Goal: Information Seeking & Learning: Learn about a topic

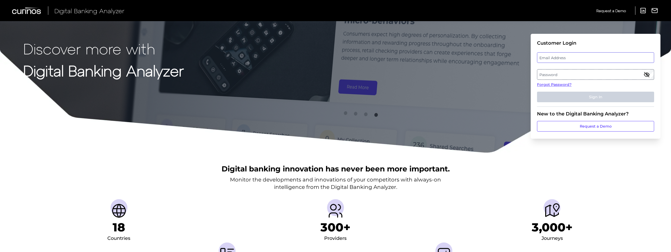
type input "[PERSON_NAME][EMAIL_ADDRESS][PERSON_NAME][DOMAIN_NAME]"
click at [557, 58] on input "[PERSON_NAME][EMAIL_ADDRESS][PERSON_NAME][DOMAIN_NAME]" at bounding box center [595, 57] width 117 height 11
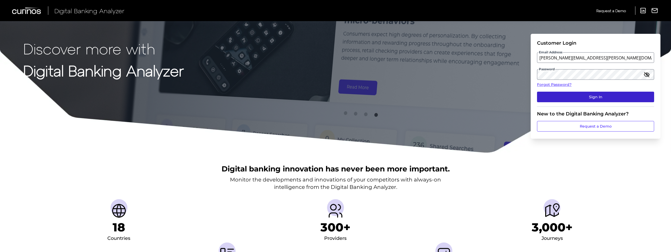
click at [545, 95] on button "Sign In" at bounding box center [595, 97] width 117 height 11
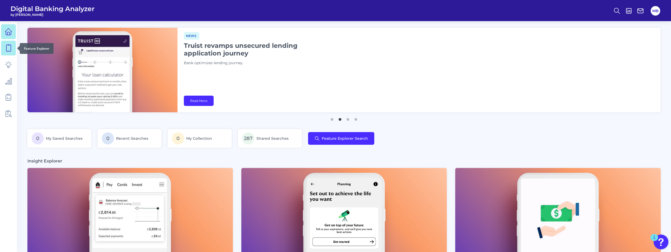
click at [7, 46] on icon at bounding box center [8, 47] width 7 height 7
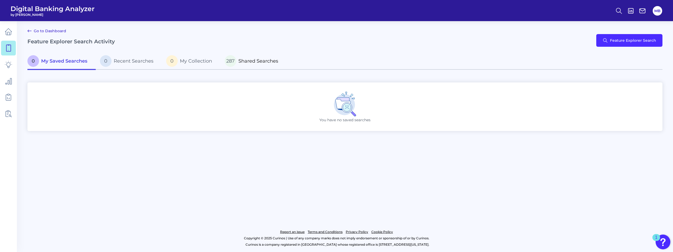
click at [242, 62] on span "Shared Searches" at bounding box center [258, 61] width 40 height 6
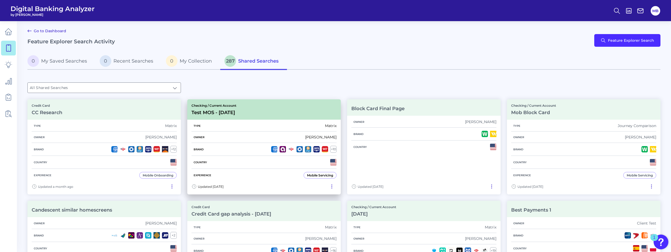
click at [265, 128] on div "Type Matrix" at bounding box center [264, 125] width 145 height 11
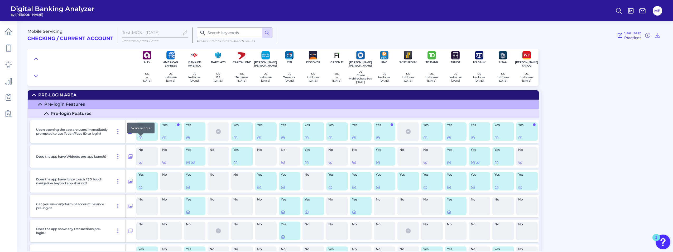
click at [140, 139] on icon at bounding box center [141, 137] width 4 height 4
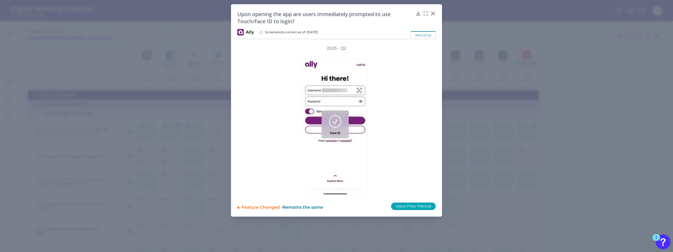
click at [418, 205] on button "View Prev Period" at bounding box center [413, 205] width 45 height 7
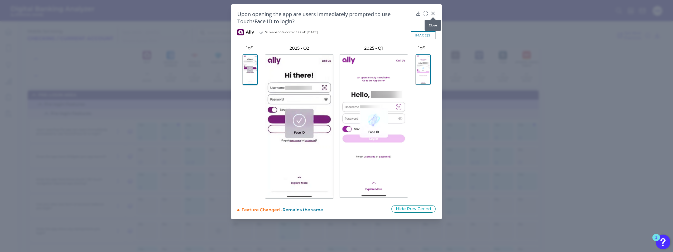
click at [435, 11] on icon at bounding box center [433, 13] width 5 height 5
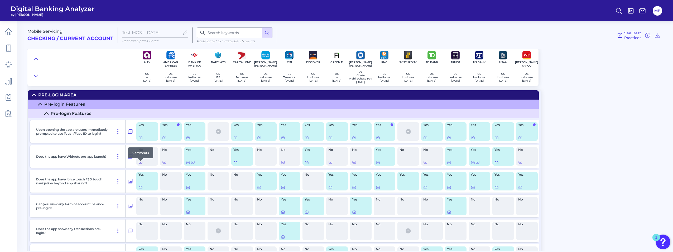
click at [142, 164] on icon at bounding box center [141, 162] width 4 height 4
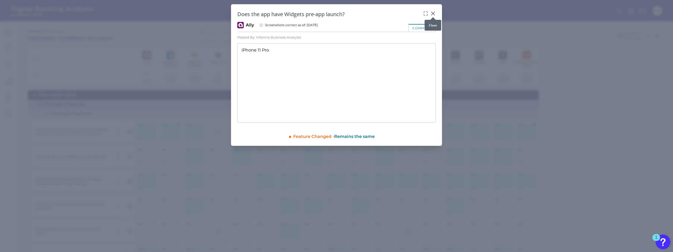
click at [434, 12] on icon at bounding box center [433, 13] width 5 height 5
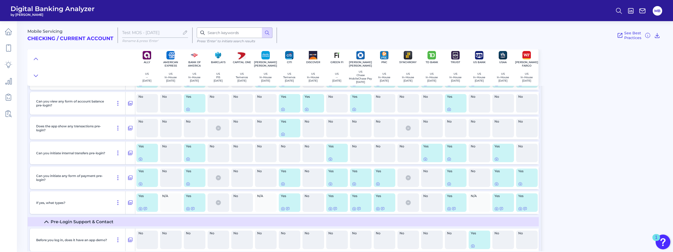
scroll to position [106, 0]
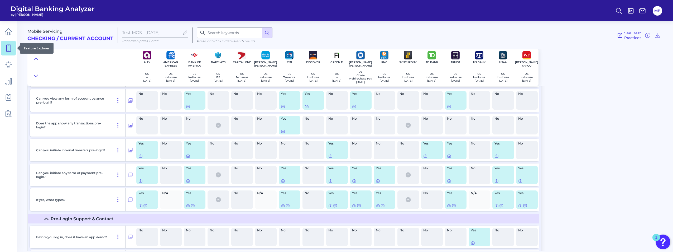
click at [6, 49] on icon at bounding box center [8, 47] width 7 height 7
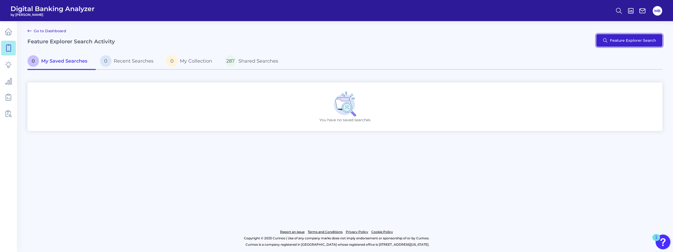
click at [629, 42] on button "Feature Explorer Search" at bounding box center [629, 40] width 66 height 13
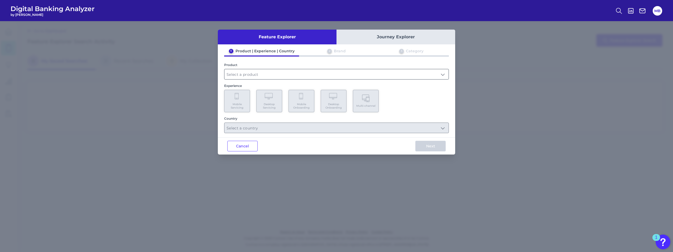
click at [341, 69] on input "text" at bounding box center [337, 74] width 224 height 10
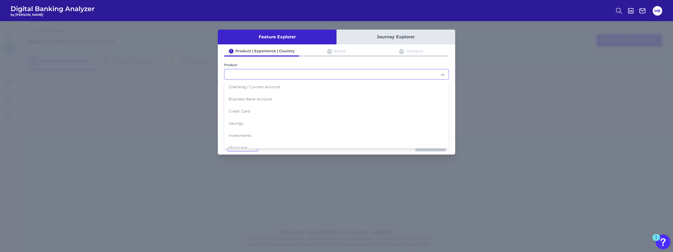
click at [393, 35] on button "Journey Explorer" at bounding box center [396, 37] width 119 height 15
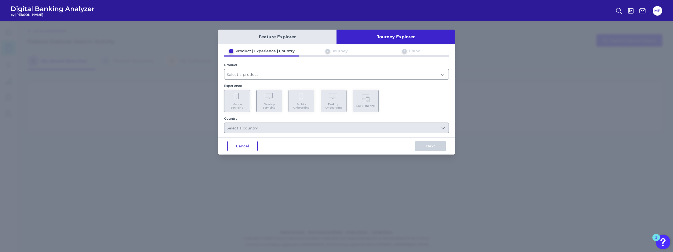
click at [248, 147] on button "Cancel" at bounding box center [242, 146] width 30 height 11
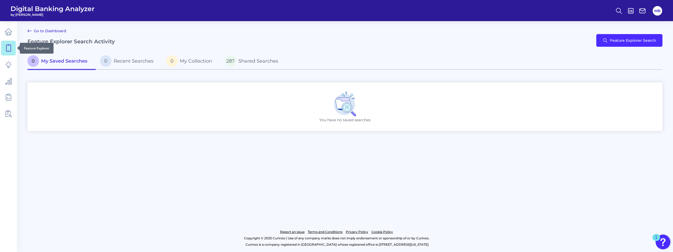
click at [10, 48] on icon at bounding box center [8, 47] width 7 height 7
click at [247, 60] on span "Shared Searches" at bounding box center [258, 61] width 40 height 6
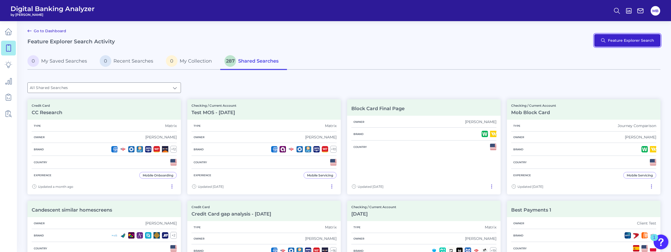
click at [610, 42] on button "Feature Explorer Search" at bounding box center [627, 40] width 66 height 13
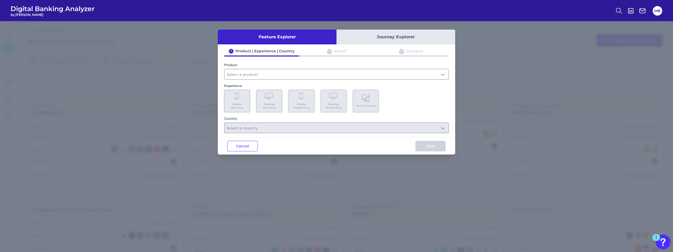
click at [375, 38] on button "Journey Explorer" at bounding box center [396, 37] width 119 height 15
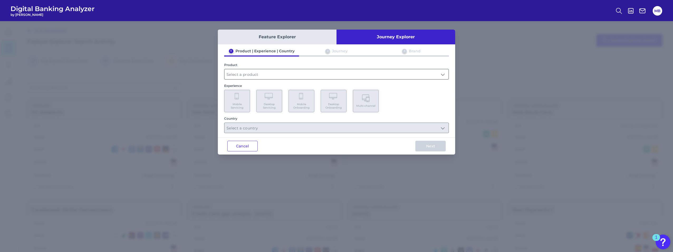
click at [254, 73] on input "text" at bounding box center [337, 74] width 224 height 10
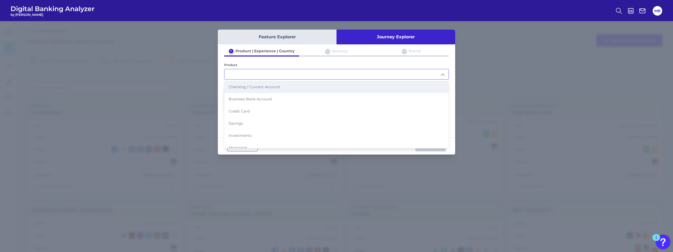
click at [256, 85] on span "Checking / Current Account" at bounding box center [255, 86] width 52 height 5
type input "Checking / Current Account"
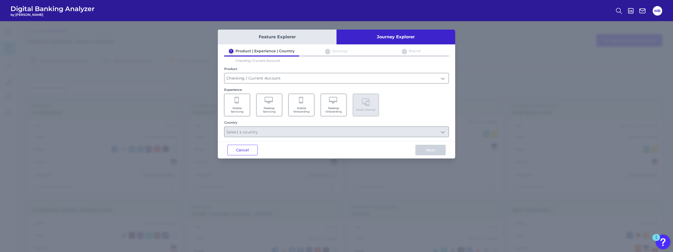
click at [271, 104] on icon at bounding box center [269, 100] width 9 height 7
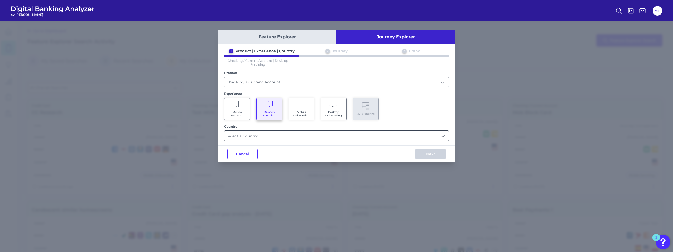
click at [297, 134] on input "text" at bounding box center [337, 136] width 224 height 10
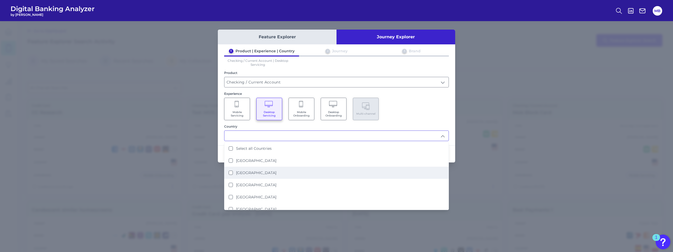
click at [250, 173] on label "[GEOGRAPHIC_DATA]" at bounding box center [256, 172] width 40 height 5
type input "[GEOGRAPHIC_DATA]"
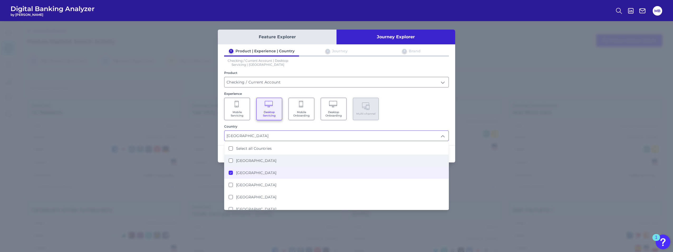
scroll to position [0, 0]
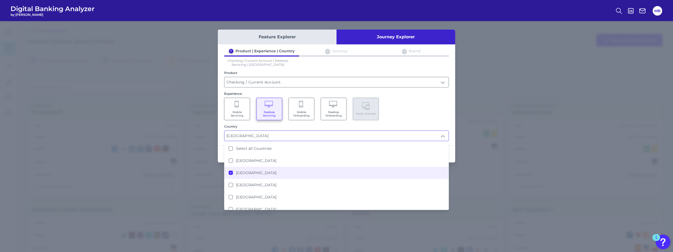
click at [422, 111] on div "Mobile Servicing Desktop Servicing Mobile Onboarding Desktop Onboarding Multi-c…" at bounding box center [336, 109] width 225 height 22
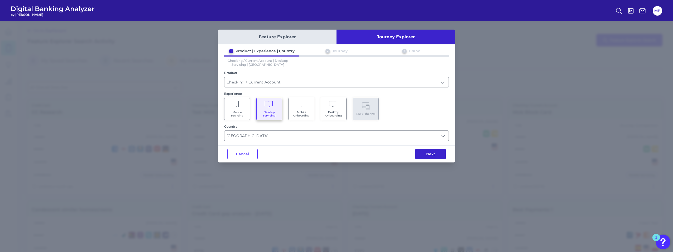
click at [432, 157] on button "Next" at bounding box center [431, 154] width 30 height 11
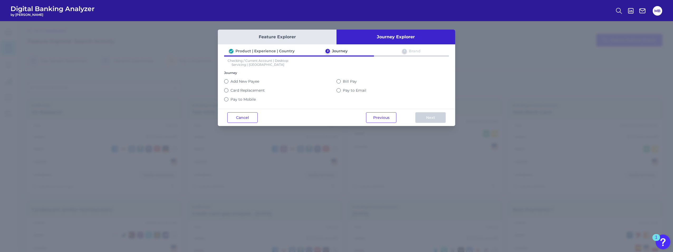
drag, startPoint x: 338, startPoint y: 89, endPoint x: 341, endPoint y: 90, distance: 2.9
click at [341, 90] on button "Pay to Email" at bounding box center [339, 90] width 4 height 4
click at [224, 81] on div "Product | Experience | Country 2 Journey 3 Brand Checking / Current Account | D…" at bounding box center [336, 78] width 237 height 58
click at [228, 80] on button "Add New Payee" at bounding box center [226, 81] width 4 height 4
click at [432, 118] on button "Next" at bounding box center [431, 117] width 30 height 11
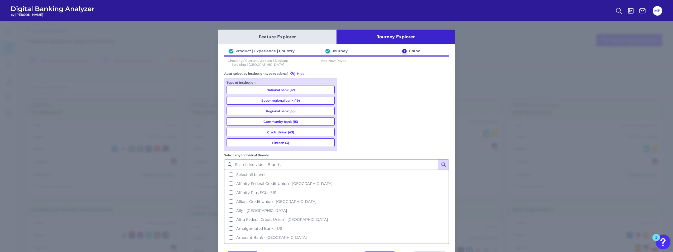
click at [299, 131] on button "Credit Union (43)" at bounding box center [281, 132] width 108 height 8
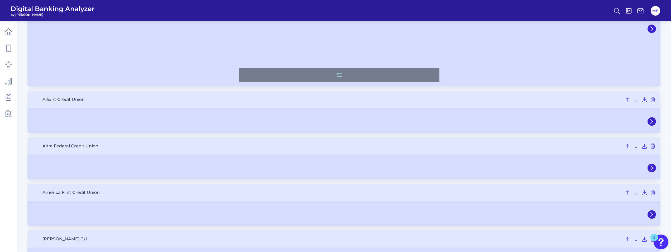
scroll to position [106, 0]
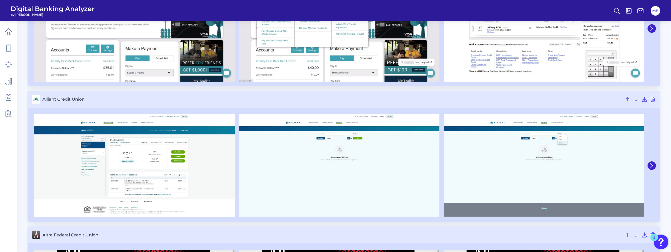
click at [564, 150] on img at bounding box center [544, 165] width 201 height 102
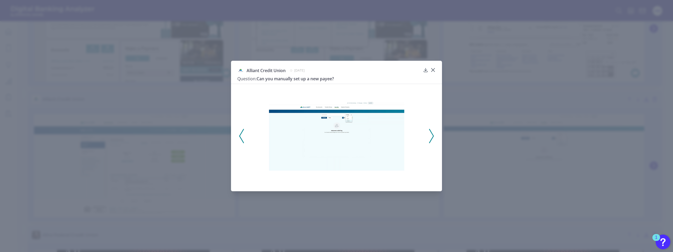
click at [433, 136] on polyline at bounding box center [431, 135] width 4 height 13
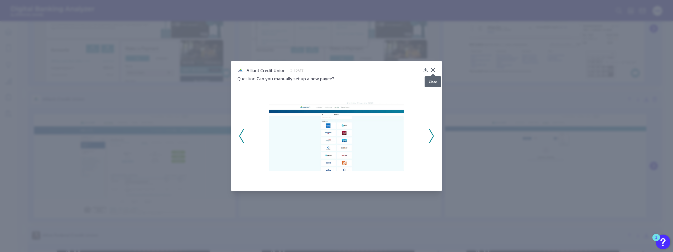
click at [433, 69] on icon at bounding box center [433, 69] width 3 height 3
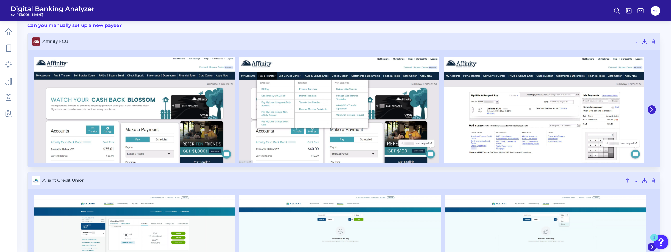
scroll to position [0, 0]
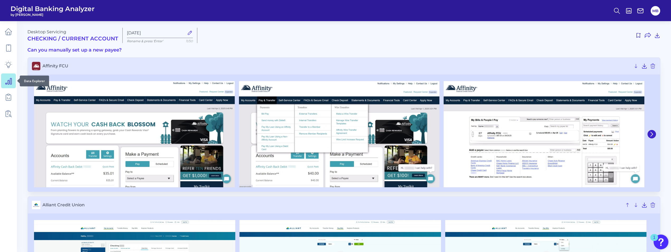
click at [7, 80] on icon at bounding box center [8, 80] width 7 height 7
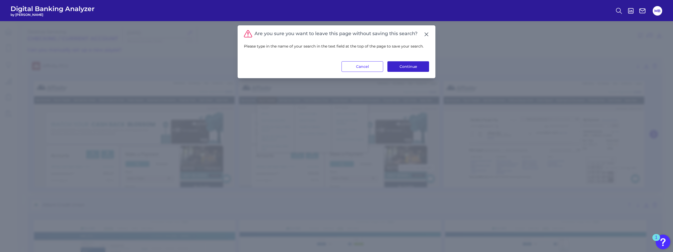
click at [409, 66] on button "Continue" at bounding box center [409, 66] width 42 height 11
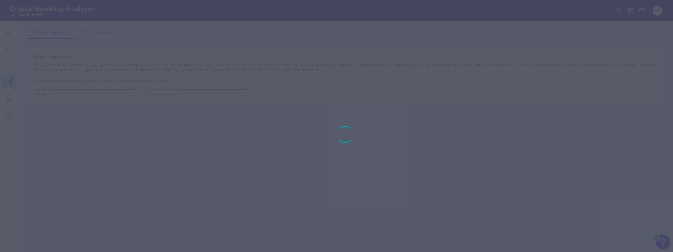
type input "Business Bank Account"
type input "[GEOGRAPHIC_DATA]"
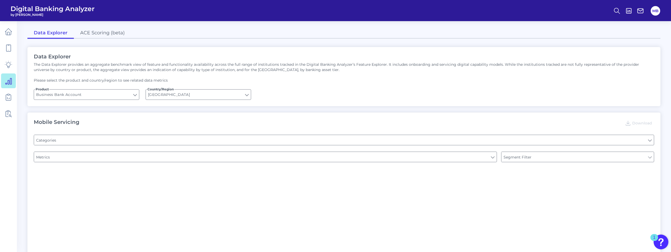
type input "Can you apply for the PRODUCT as a new to brand customer on ANY digital channel?"
type input "Upon opening the app are users immediately prompted to use Touch/Face ID to log…"
type input "Does it offer third-party single sign on?"
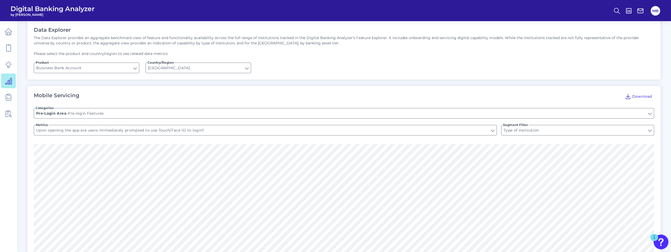
scroll to position [26, 0]
click at [389, 135] on input "Upon opening the app are users immediately prompted to use Touch/Face ID to log…" at bounding box center [265, 130] width 463 height 10
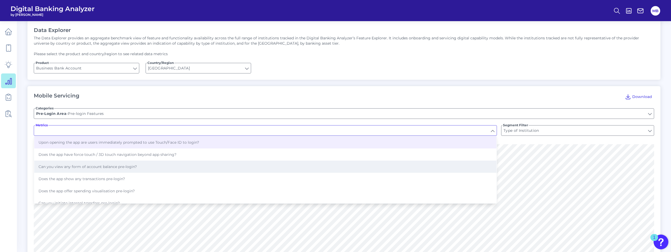
click at [129, 166] on span "Can you view any form of account balance pre-login?" at bounding box center [88, 166] width 98 height 5
type input "Can you view any form of account balance pre-login?"
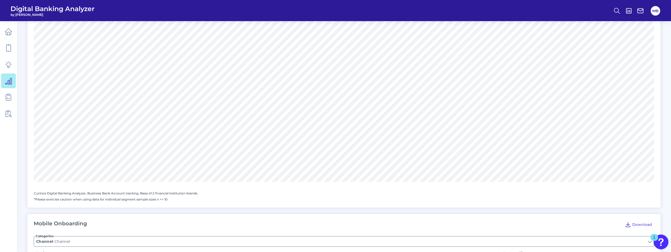
scroll to position [237, 0]
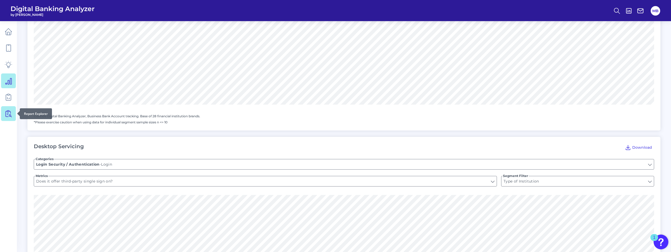
click at [5, 112] on icon at bounding box center [8, 113] width 7 height 7
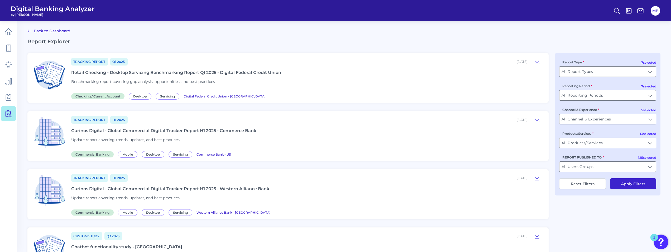
click at [135, 95] on span "Desktop" at bounding box center [140, 96] width 23 height 7
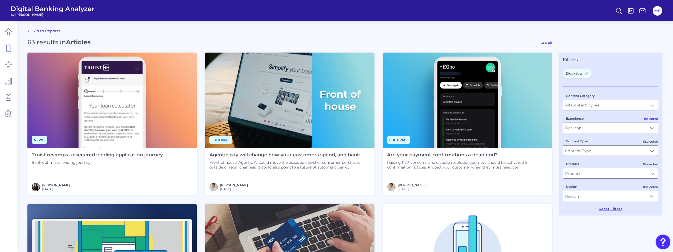
type input "Desktop"
click at [30, 28] on icon at bounding box center [29, 31] width 6 height 6
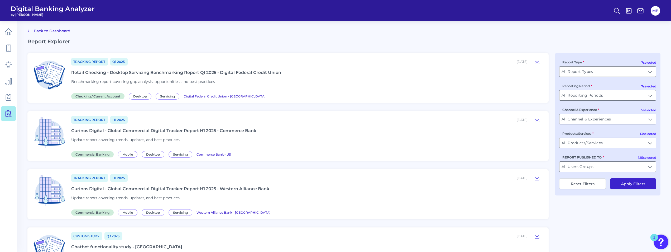
click at [102, 95] on span "Checking / Current Account" at bounding box center [97, 96] width 53 height 6
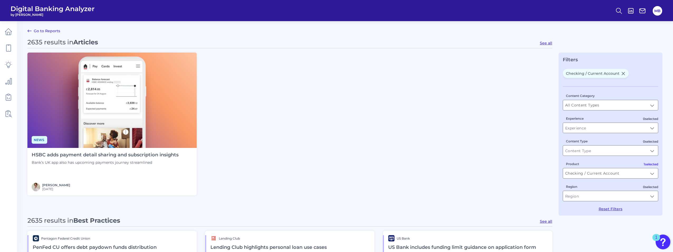
type input "Checking / Current Account"
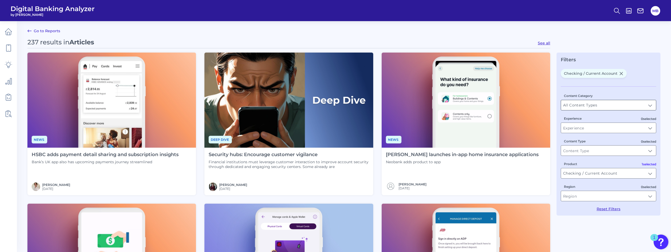
click at [595, 104] on input "All Content Types" at bounding box center [608, 105] width 95 height 10
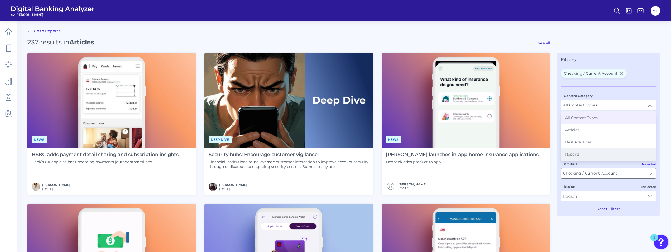
click at [584, 157] on li "Reports" at bounding box center [608, 154] width 95 height 12
type input "Reports"
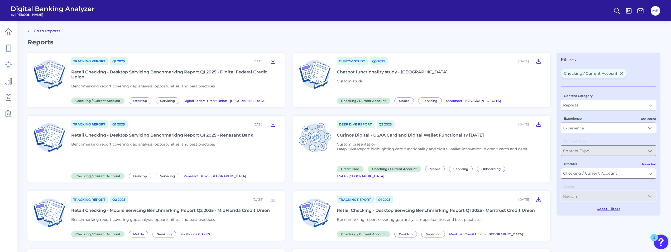
click at [578, 128] on input "Experience" at bounding box center [608, 128] width 95 height 10
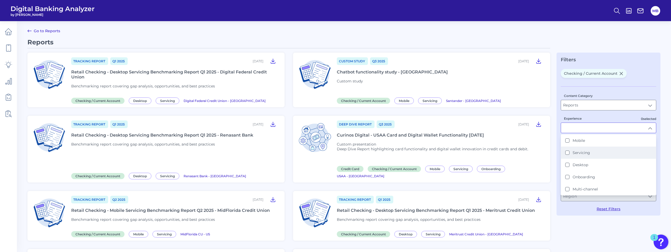
click at [574, 154] on label "Servicing" at bounding box center [581, 152] width 17 height 5
type input "Servicing"
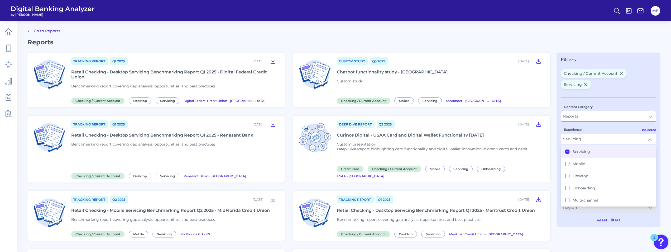
scroll to position [0, 0]
click at [627, 91] on div "Checking / Current Account Servicing Content Category Reports Reports 1 selecte…" at bounding box center [609, 145] width 96 height 153
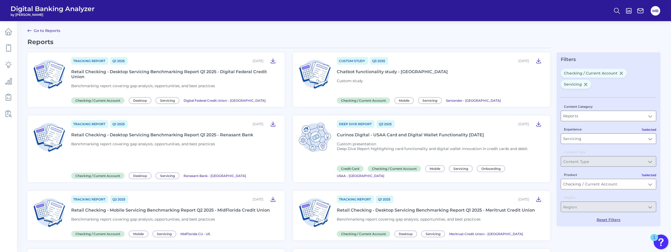
click at [433, 78] on div "Custom Study Q3 [DATE], 2025 Chatbot functionality study - Santander Custom stu…" at bounding box center [440, 79] width 207 height 46
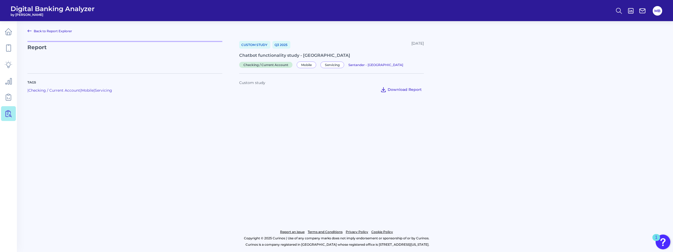
click at [399, 90] on span "Download Report" at bounding box center [405, 89] width 34 height 5
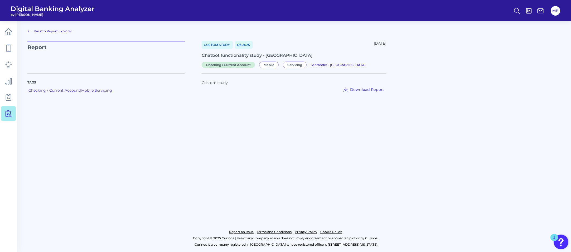
click at [28, 30] on icon at bounding box center [29, 31] width 6 height 6
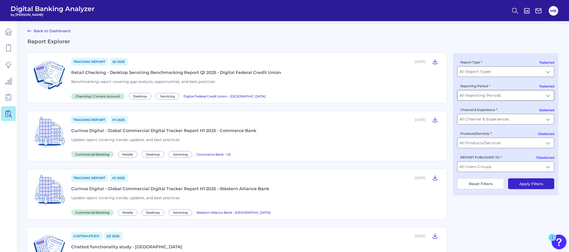
click at [491, 94] on input "All Reporting Periods" at bounding box center [506, 95] width 97 height 10
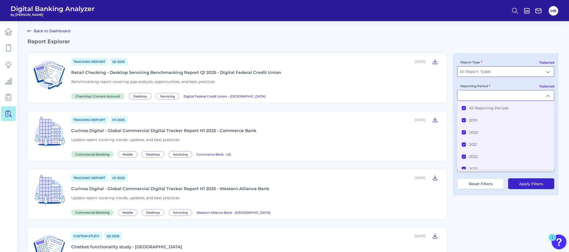
click at [490, 69] on input "All Report Types" at bounding box center [506, 71] width 97 height 10
type input "All Reporting Periods"
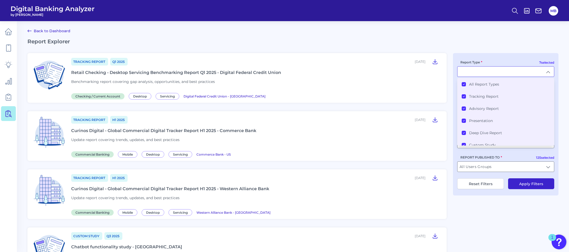
click at [490, 69] on input "Report Type" at bounding box center [506, 71] width 97 height 10
type input "All Report Types"
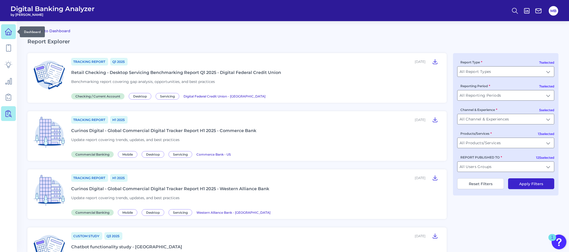
click at [8, 30] on icon at bounding box center [8, 31] width 7 height 7
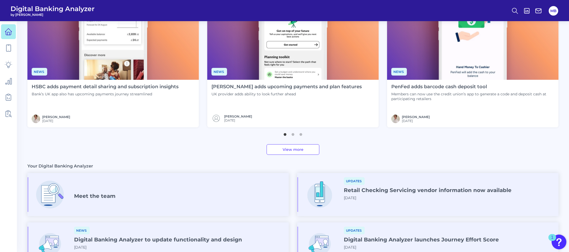
scroll to position [262, 0]
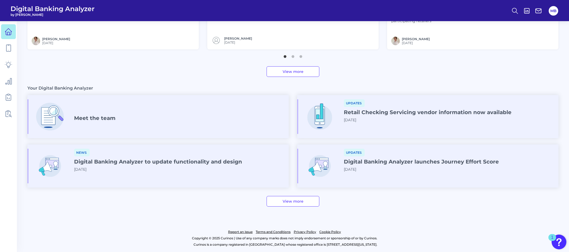
click at [306, 202] on link "View more" at bounding box center [293, 201] width 53 height 11
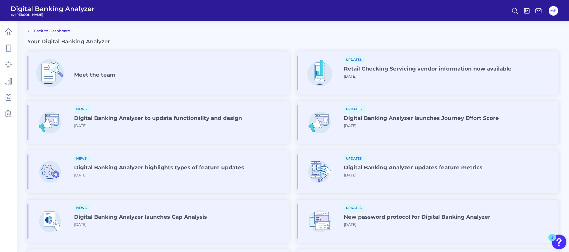
click at [41, 30] on link "Back to Dashboard" at bounding box center [48, 31] width 43 height 6
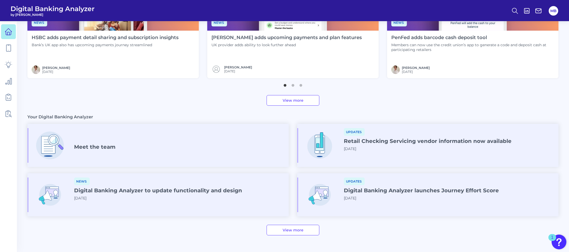
scroll to position [262, 0]
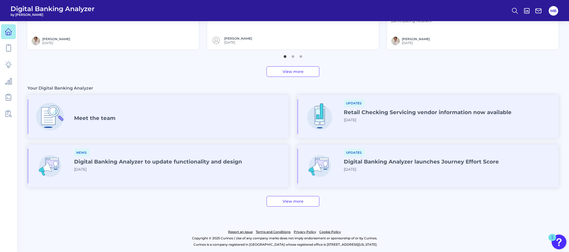
click at [300, 203] on link "View more" at bounding box center [293, 201] width 53 height 11
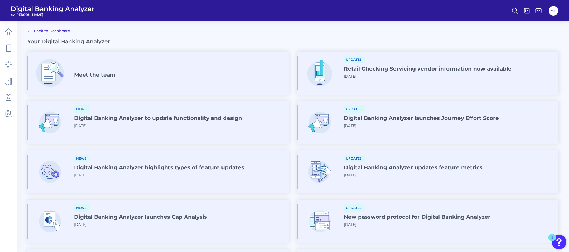
click at [85, 74] on h4 "Meet the team" at bounding box center [94, 74] width 41 height 6
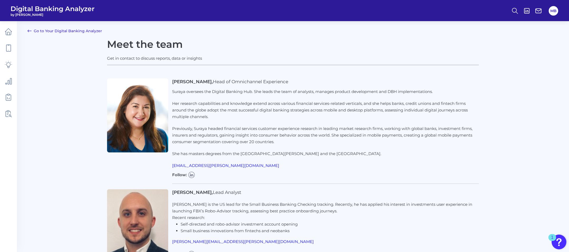
click at [34, 31] on link "Go to Your Digital Banking Analyzer" at bounding box center [64, 31] width 75 height 6
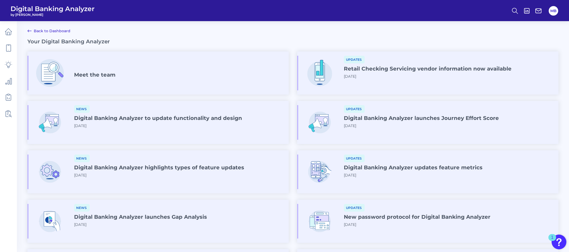
click at [30, 30] on icon at bounding box center [29, 31] width 6 height 6
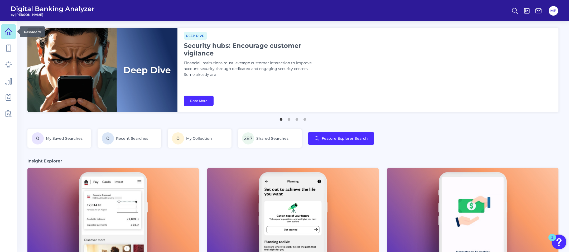
click at [9, 32] on icon at bounding box center [8, 31] width 7 height 7
click at [553, 10] on button "MB" at bounding box center [553, 10] width 9 height 9
